Goal: Information Seeking & Learning: Learn about a topic

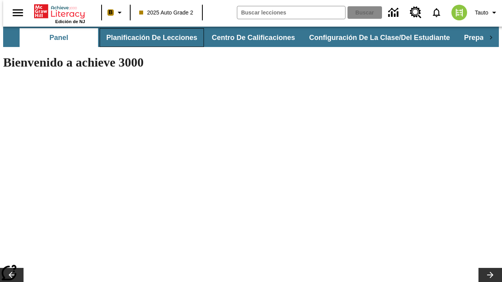
click at [147, 38] on button "Planificación de lecciones" at bounding box center [152, 37] width 104 height 19
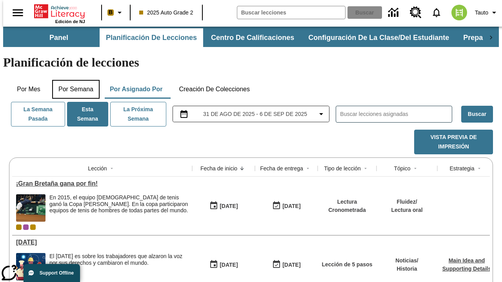
click at [73, 80] on button "Por semana" at bounding box center [75, 89] width 47 height 19
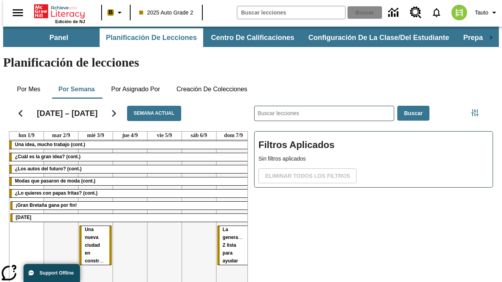
click at [230, 195] on tr "Una idea, mucho trabajo (cont.) ¿Cuál es la gran idea? (cont.) ¿Los autos del f…" at bounding box center [129, 224] width 241 height 169
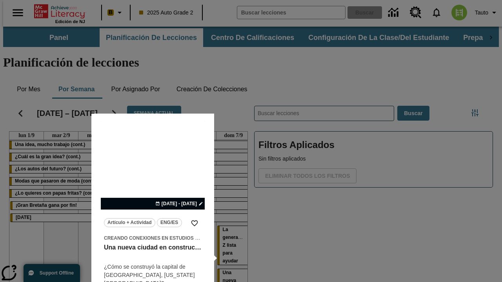
scroll to position [0, 3]
